Goal: Task Accomplishment & Management: Complete application form

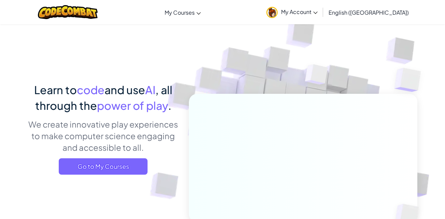
click at [318, 10] on span "My Account" at bounding box center [299, 11] width 37 height 7
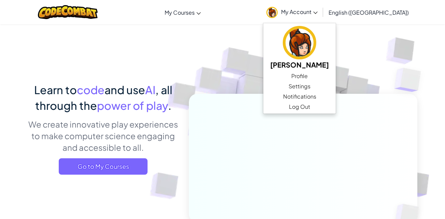
click at [210, 74] on img at bounding box center [299, 151] width 380 height 380
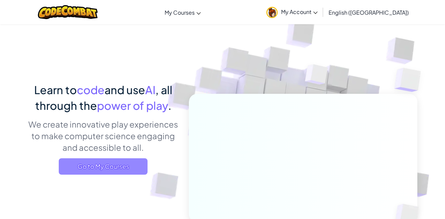
click at [134, 162] on span "Go to My Courses" at bounding box center [103, 167] width 89 height 16
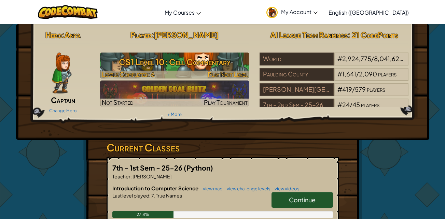
click at [191, 66] on h3 "CS1 Level 10: Cell Commentary" at bounding box center [174, 61] width 149 height 15
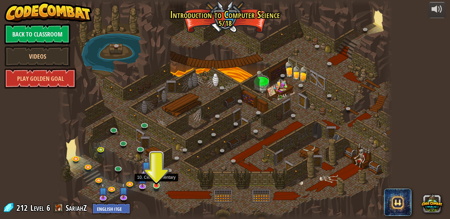
click at [156, 184] on img at bounding box center [156, 177] width 8 height 18
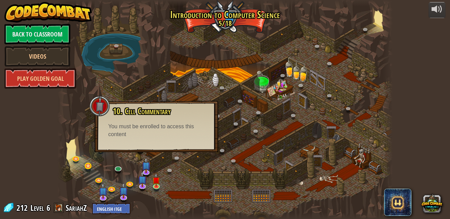
click at [94, 167] on div "25. Kithgard Gates (Locked) Escape the Kithgard dungeons, and don't let the gua…" at bounding box center [225, 109] width 336 height 219
click at [124, 125] on div "You must be enrolled to access this content" at bounding box center [156, 131] width 96 height 16
click at [129, 185] on link at bounding box center [131, 184] width 14 height 14
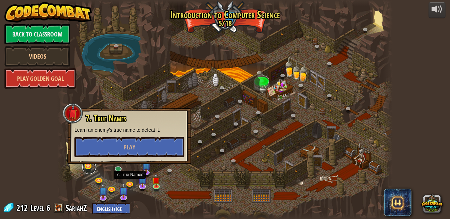
click at [88, 167] on link at bounding box center [89, 168] width 14 height 14
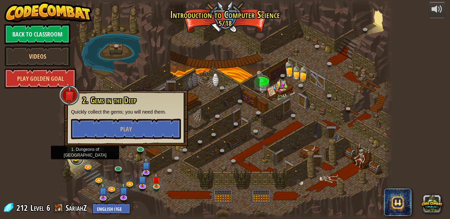
click at [77, 161] on link at bounding box center [77, 159] width 14 height 14
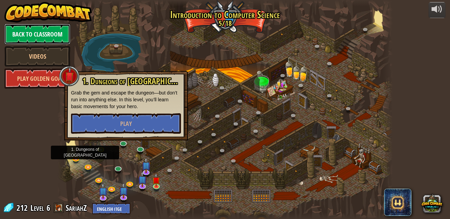
click at [39, 32] on link "Back to Classroom" at bounding box center [37, 34] width 66 height 20
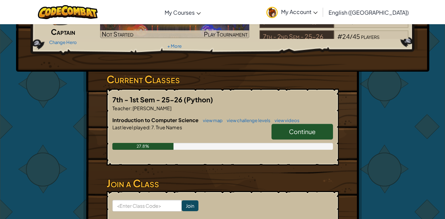
scroll to position [102, 0]
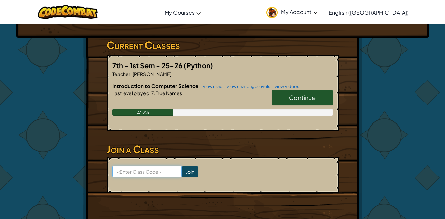
click at [156, 174] on input at bounding box center [146, 172] width 69 height 12
type input "TodayRunSweet"
click at [182, 169] on input "Join" at bounding box center [190, 171] width 17 height 11
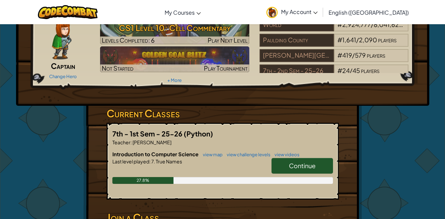
scroll to position [68, 0]
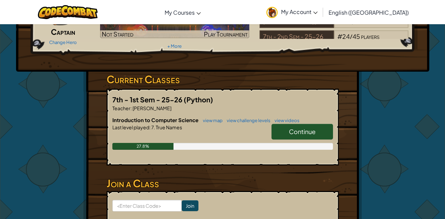
click at [162, 148] on div "27.8%" at bounding box center [142, 146] width 61 height 7
click at [291, 137] on link "Continue" at bounding box center [302, 132] width 61 height 16
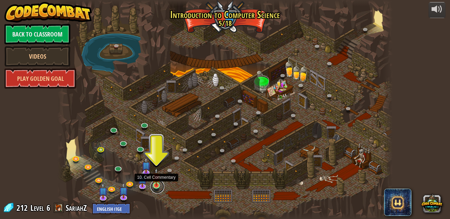
click at [152, 188] on link at bounding box center [158, 187] width 14 height 14
